Goal: Transaction & Acquisition: Purchase product/service

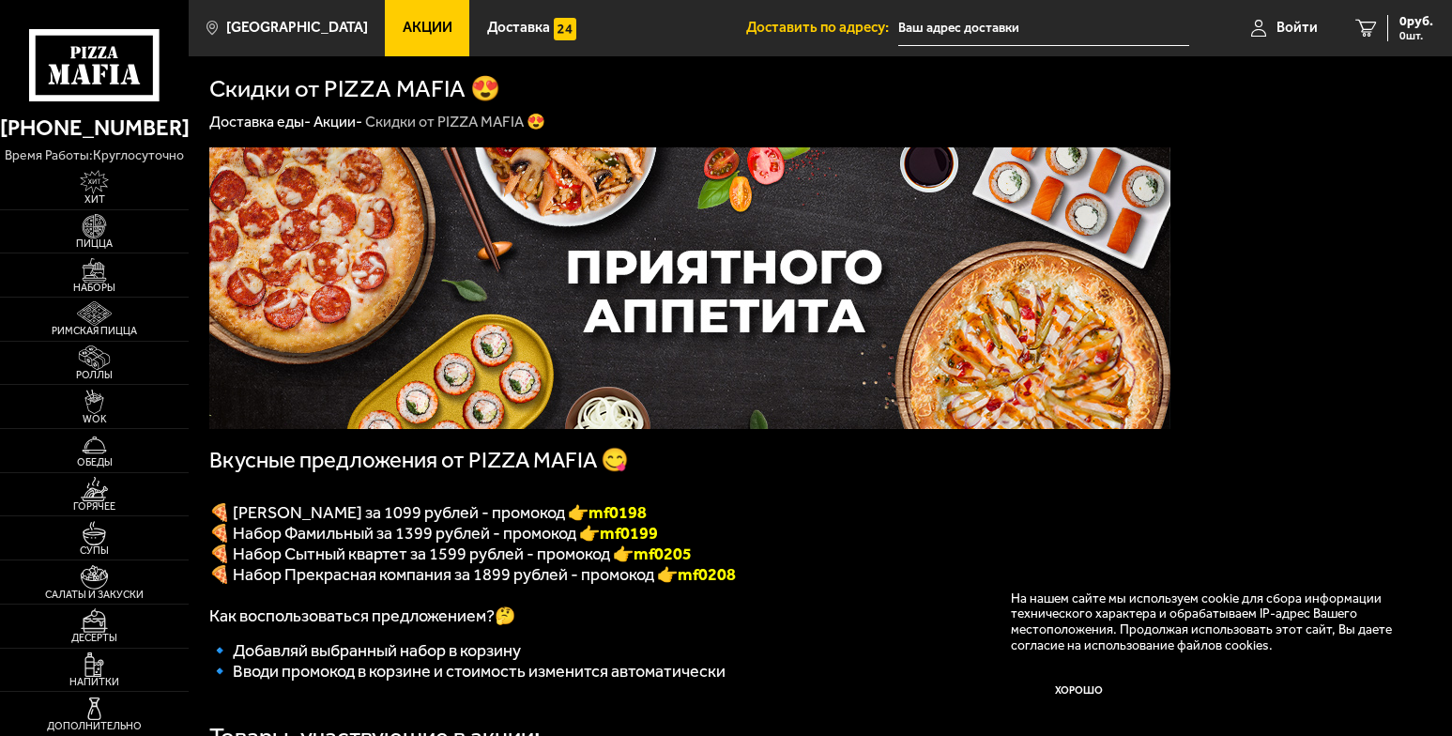
scroll to position [597, 0]
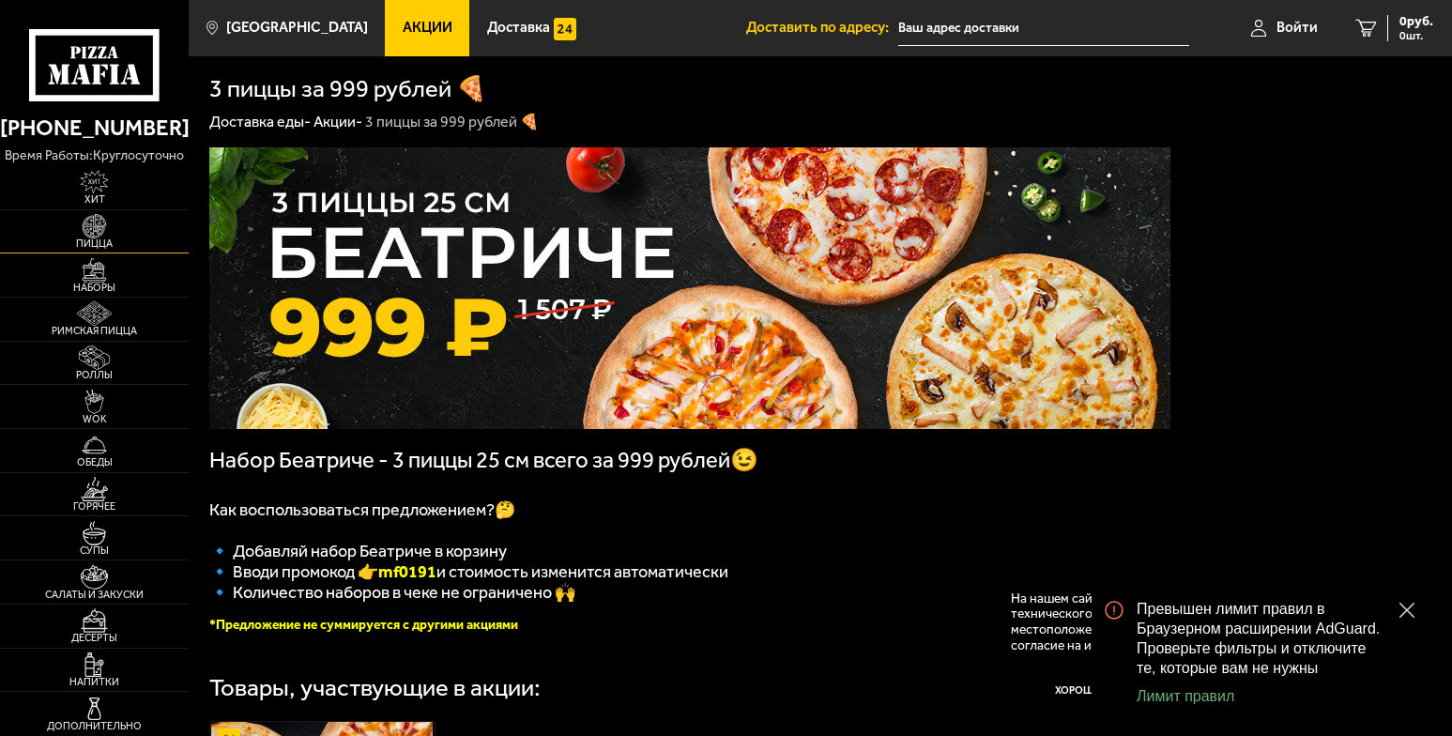
click at [86, 228] on img at bounding box center [95, 226] width 58 height 24
